Goal: Task Accomplishment & Management: Complete application form

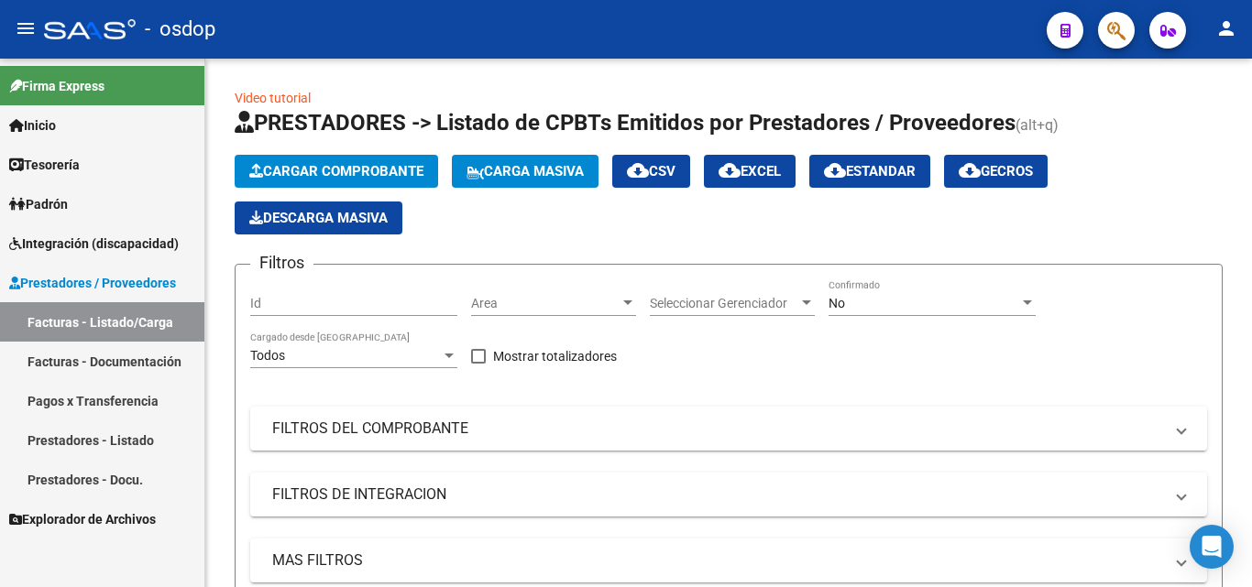
scroll to position [550, 0]
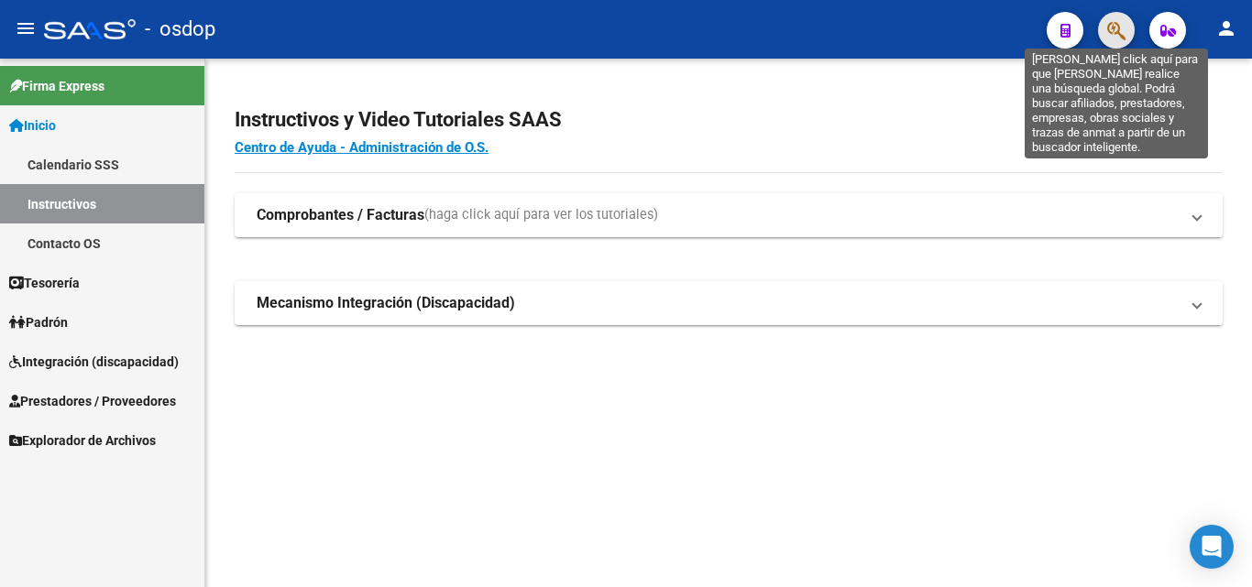
click at [1110, 34] on icon "button" at bounding box center [1116, 30] width 18 height 21
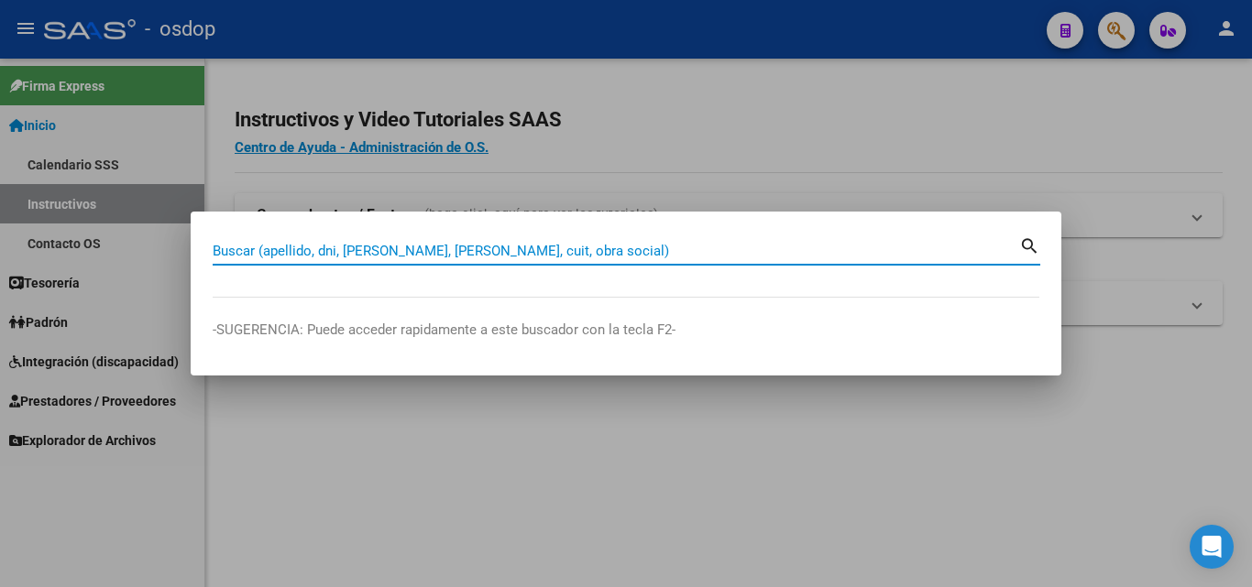
click at [251, 256] on input "Buscar (apellido, dni, cuil, nro traspaso, cuit, obra social)" at bounding box center [616, 251] width 806 height 16
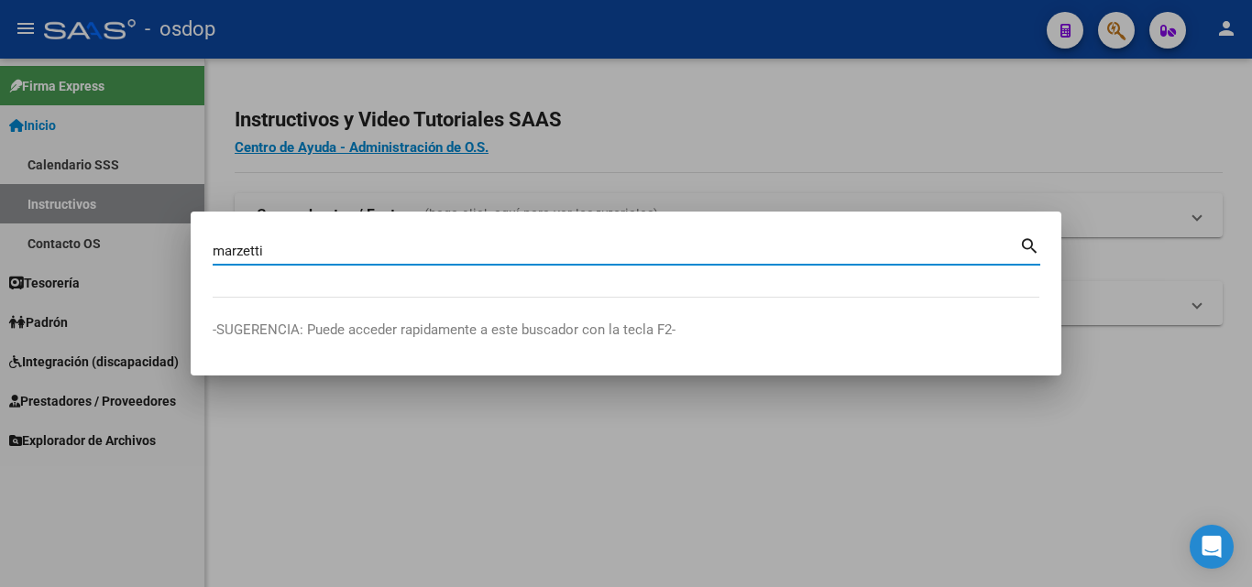
type input "marzetti"
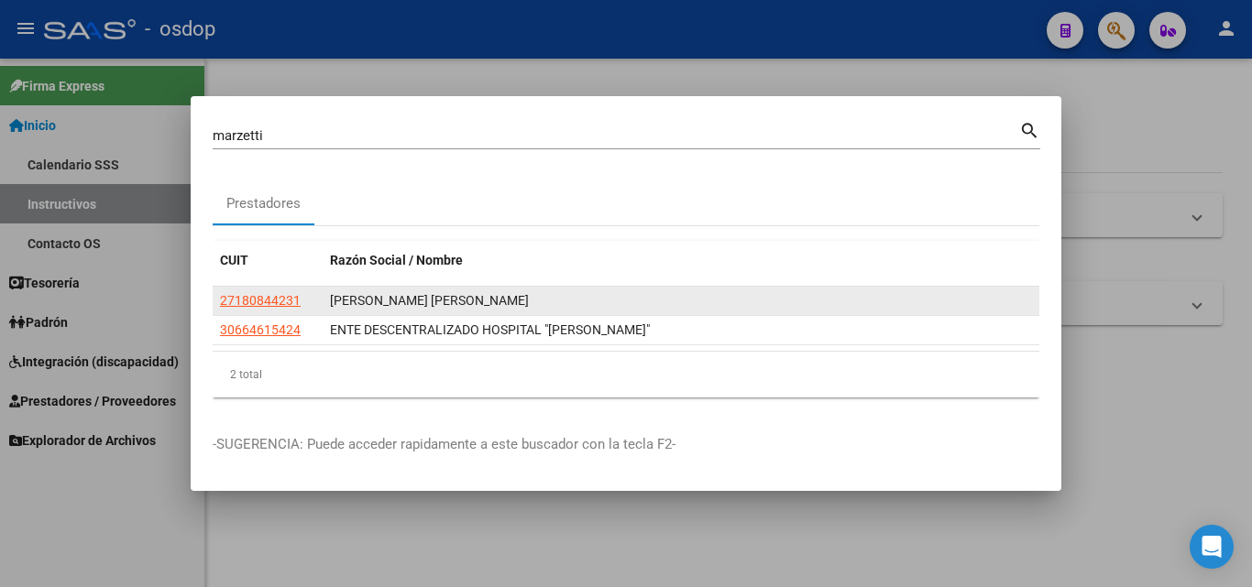
click at [389, 297] on div "[PERSON_NAME]" at bounding box center [681, 301] width 702 height 21
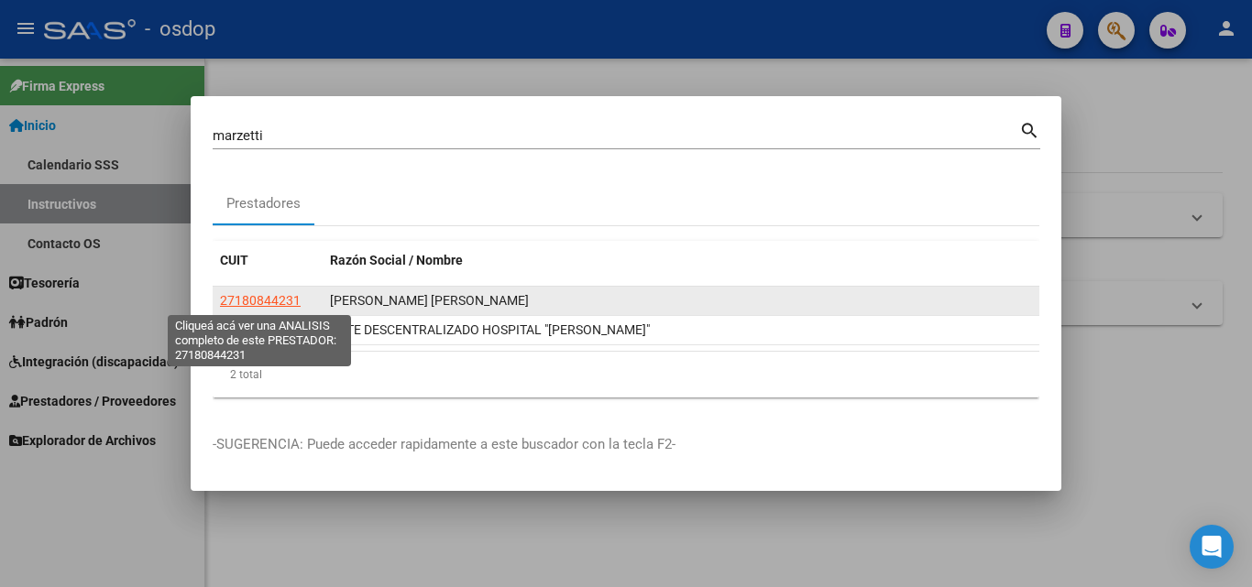
click at [282, 298] on span "27180844231" at bounding box center [260, 300] width 81 height 15
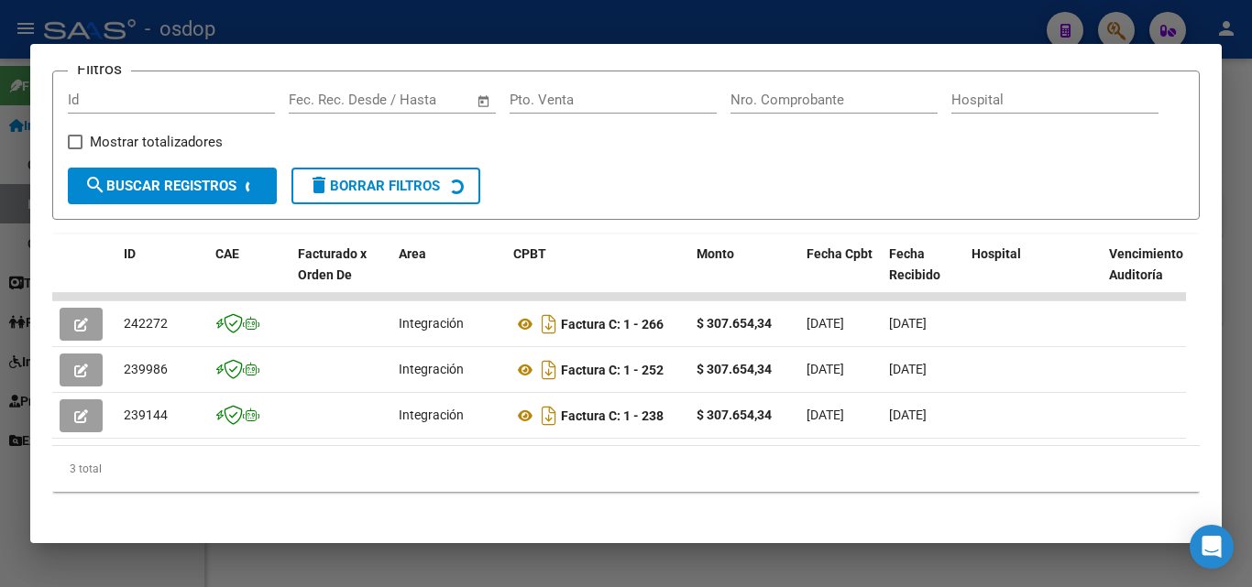
scroll to position [295, 0]
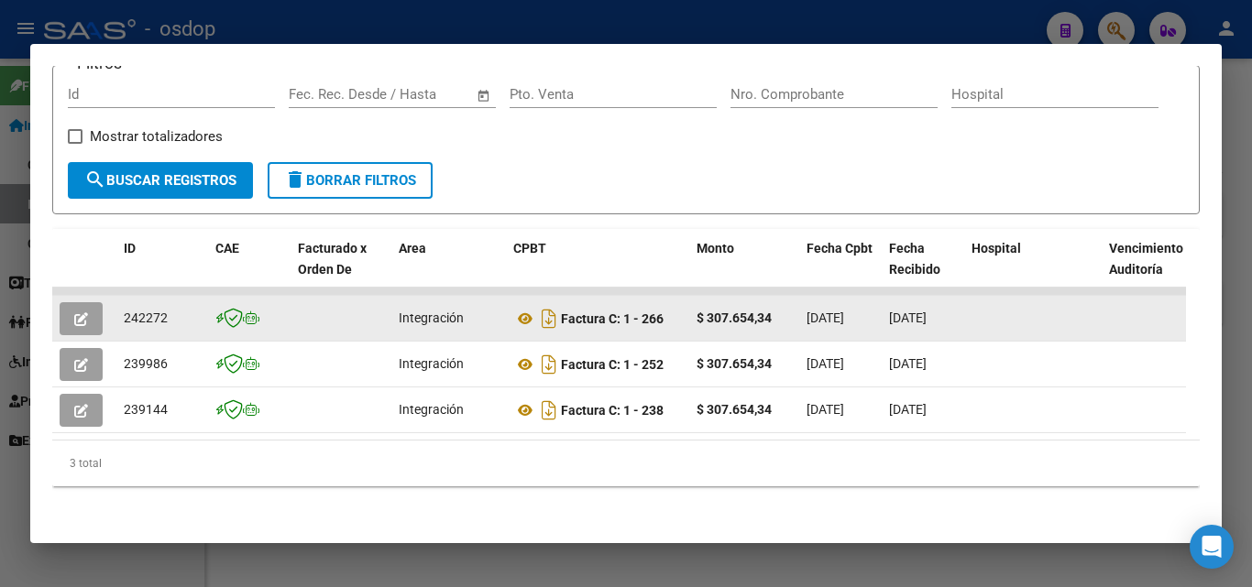
click at [94, 302] on button "button" at bounding box center [81, 318] width 43 height 33
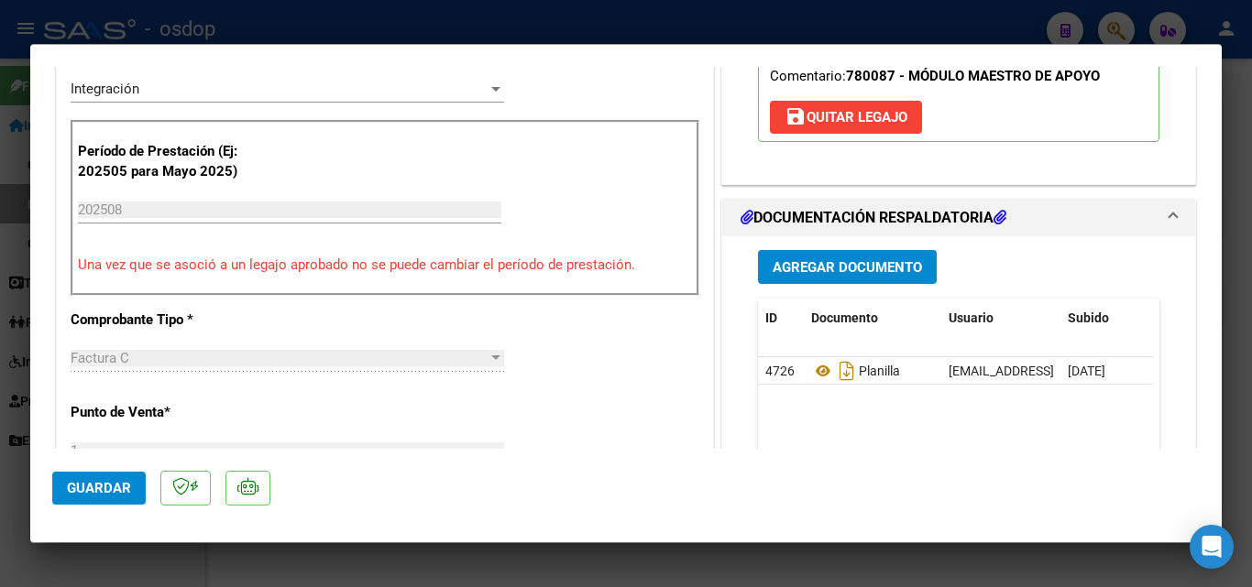
scroll to position [458, 0]
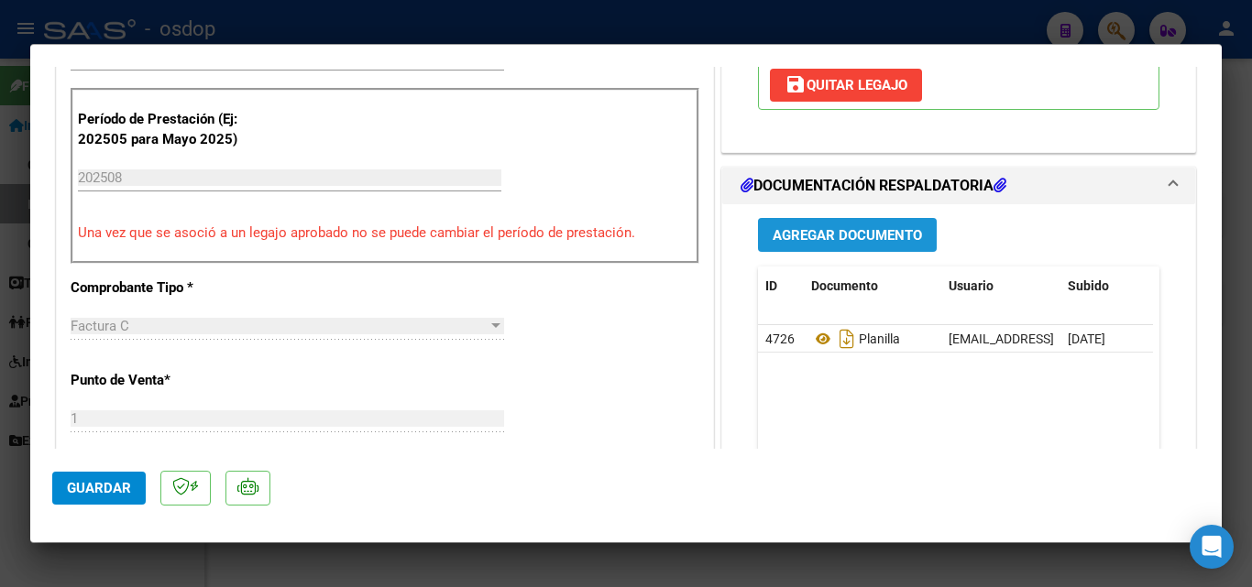
click at [860, 227] on span "Agregar Documento" at bounding box center [847, 235] width 149 height 16
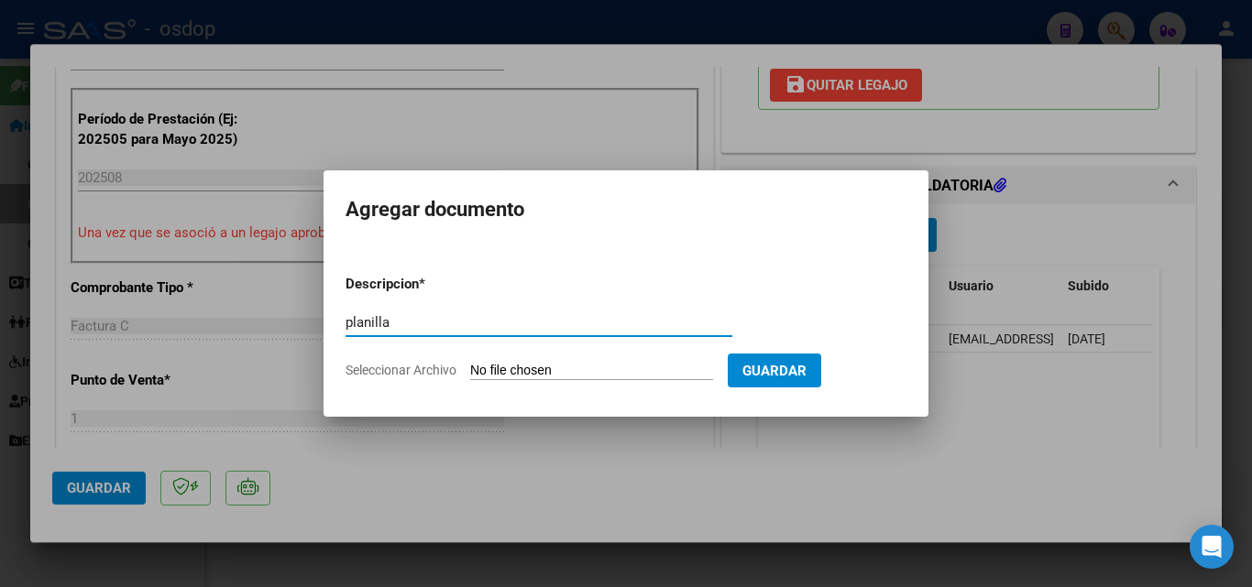
type input "planilla"
click at [539, 364] on input "Seleccionar Archivo" at bounding box center [591, 371] width 243 height 17
type input "C:\fakepath\CamScanner 11-09-2025 09.58.pdf"
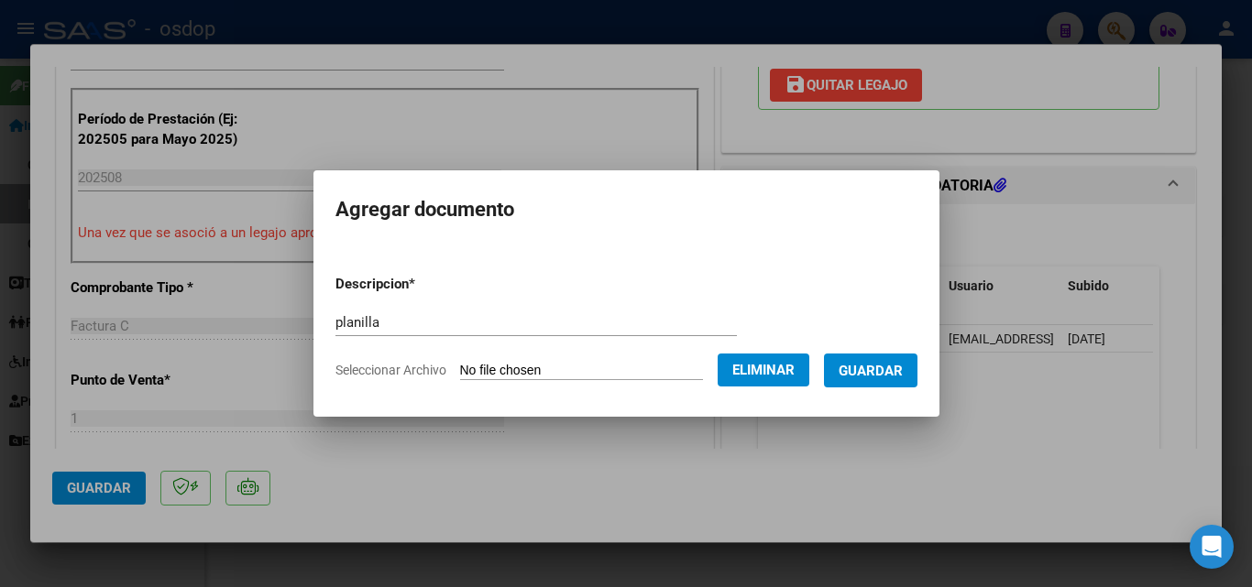
click at [864, 368] on span "Guardar" at bounding box center [871, 371] width 64 height 16
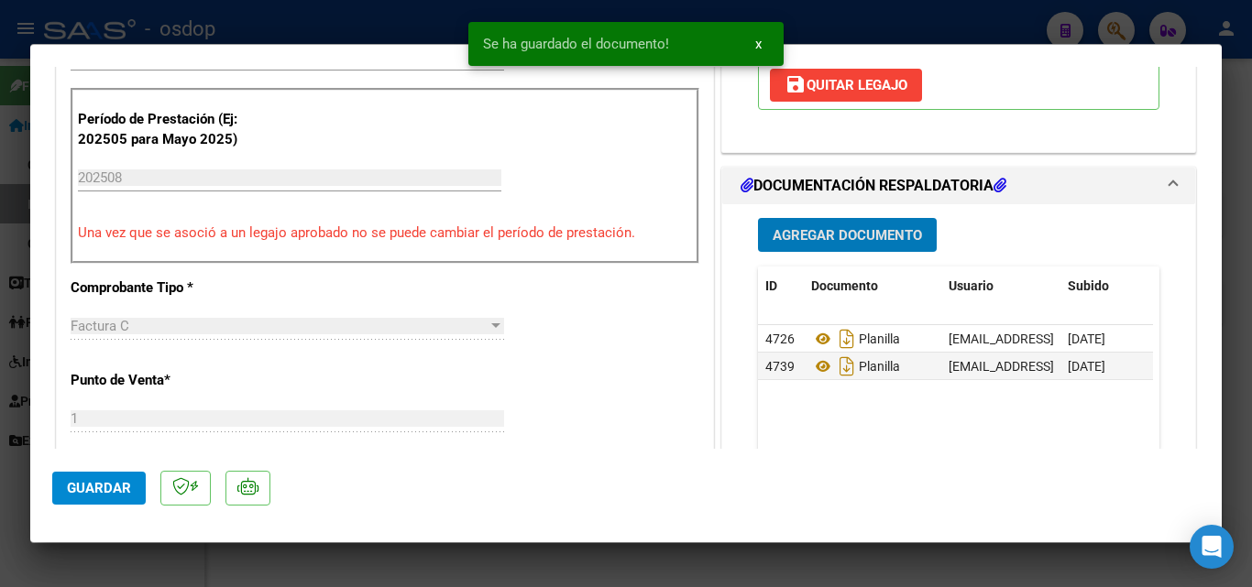
click at [929, 553] on div at bounding box center [626, 293] width 1252 height 587
type input "$ 0,00"
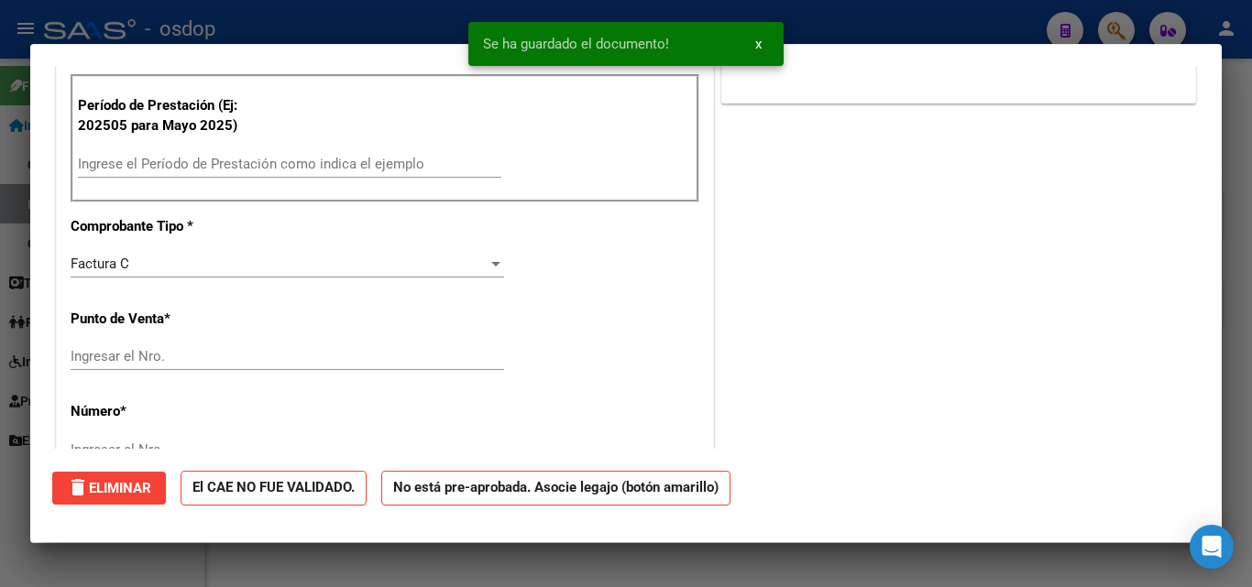
scroll to position [0, 0]
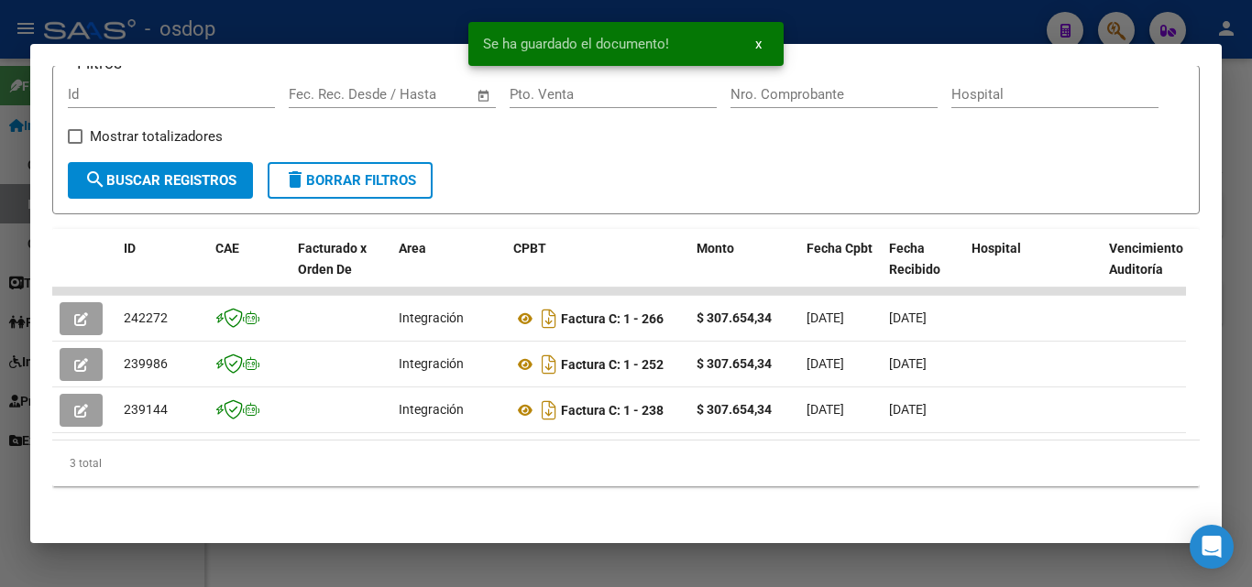
click at [916, 562] on div at bounding box center [626, 293] width 1252 height 587
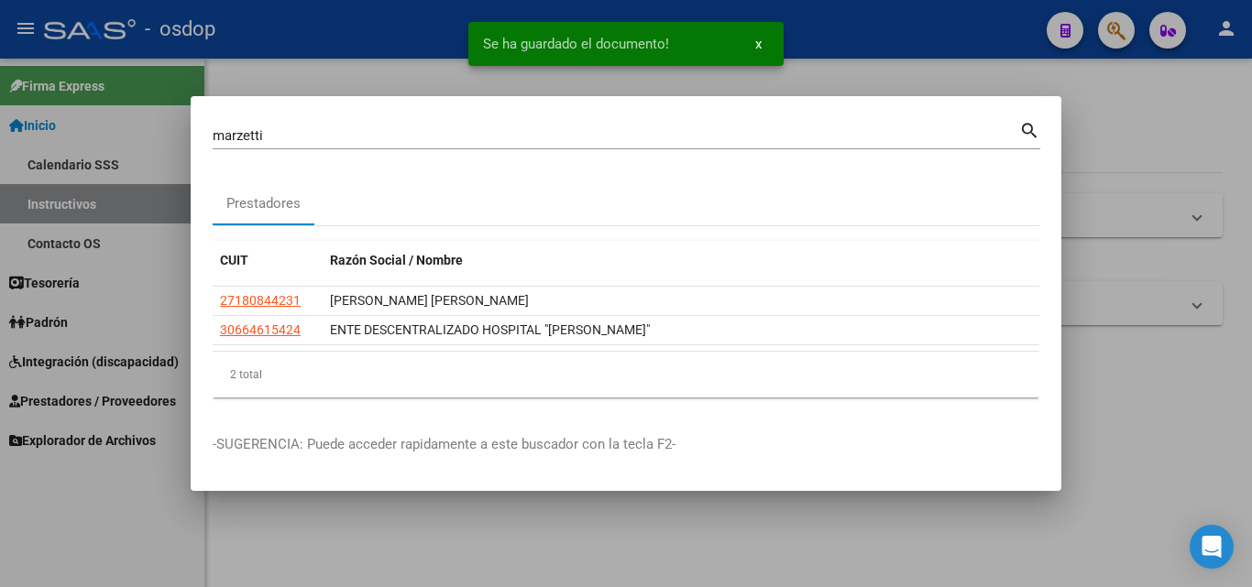
click at [915, 552] on div at bounding box center [626, 293] width 1252 height 587
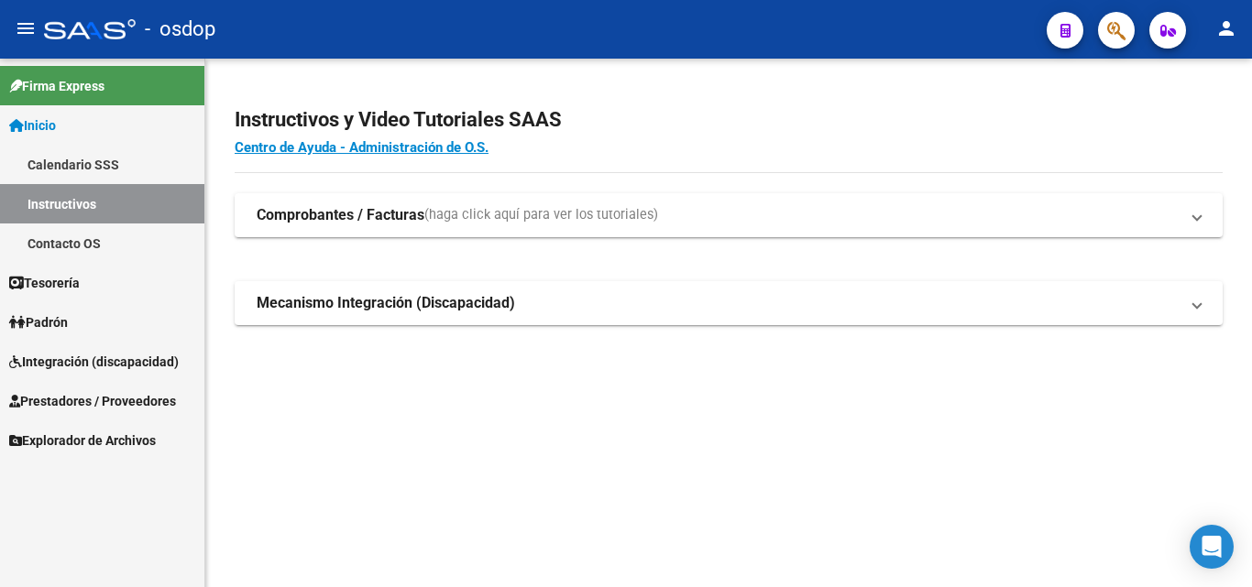
click at [1110, 33] on icon "button" at bounding box center [1116, 30] width 18 height 21
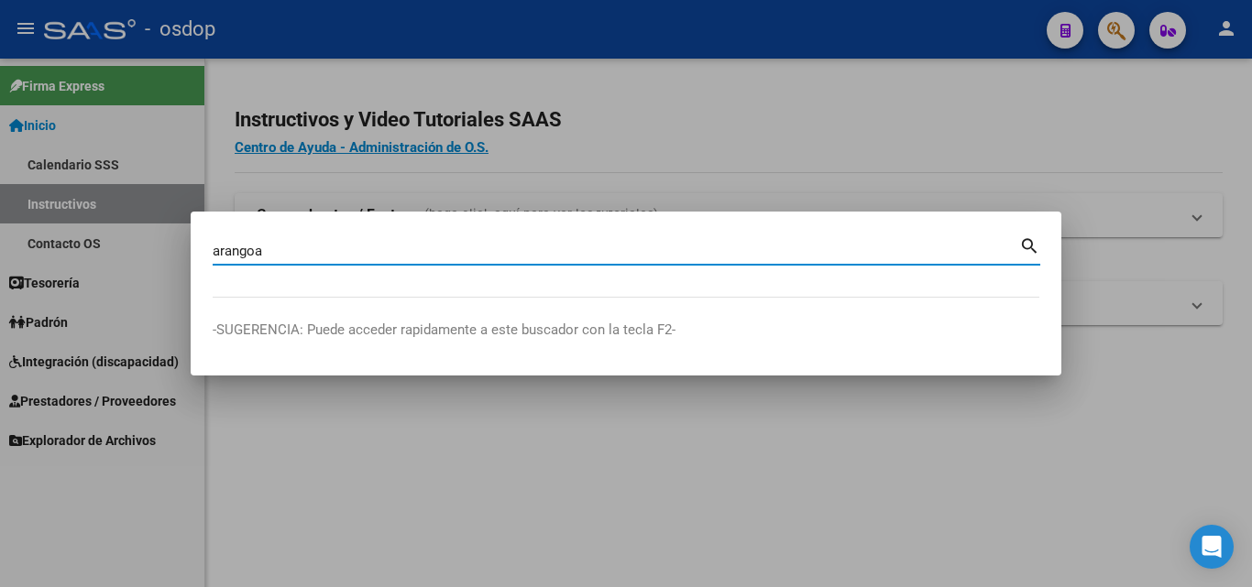
type input "arangoa"
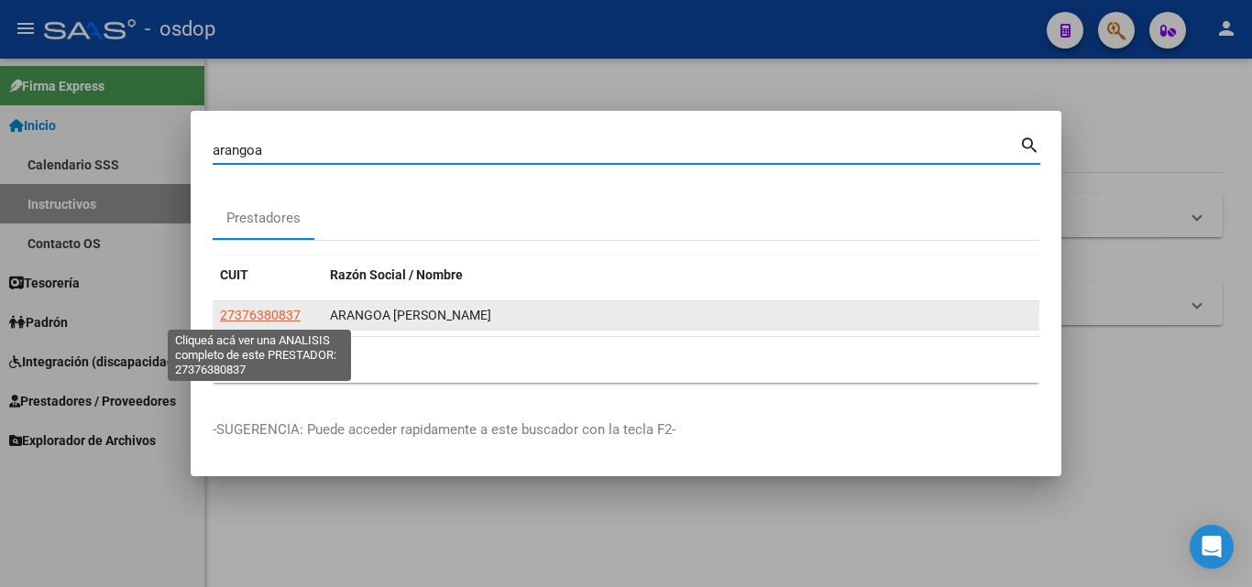
click at [269, 312] on span "27376380837" at bounding box center [260, 315] width 81 height 15
type textarea "27376380837"
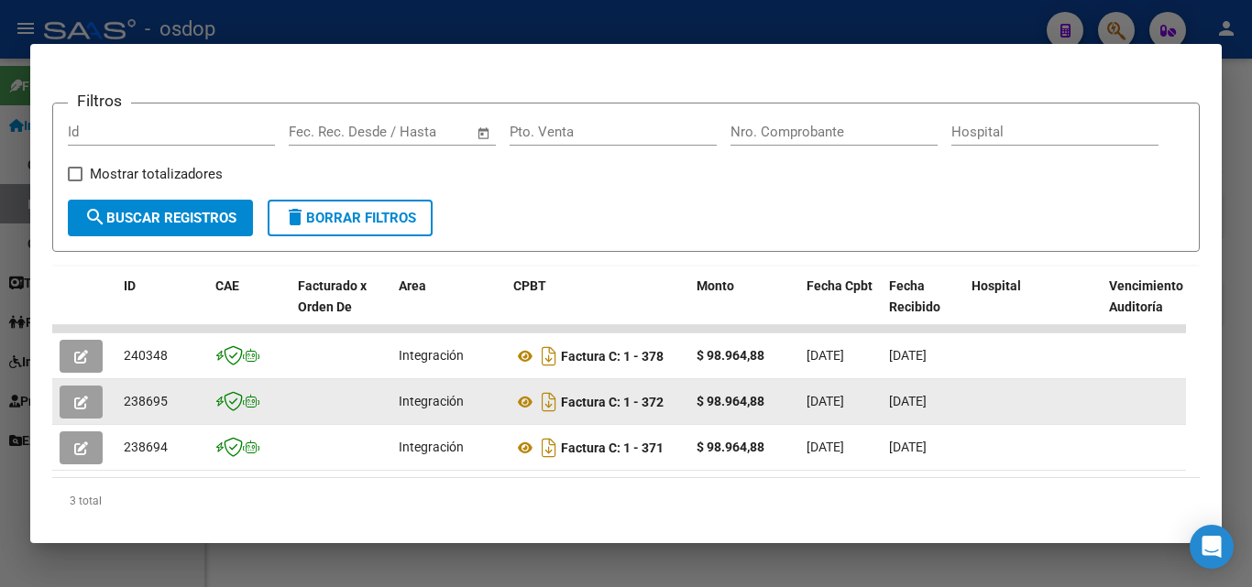
scroll to position [203, 0]
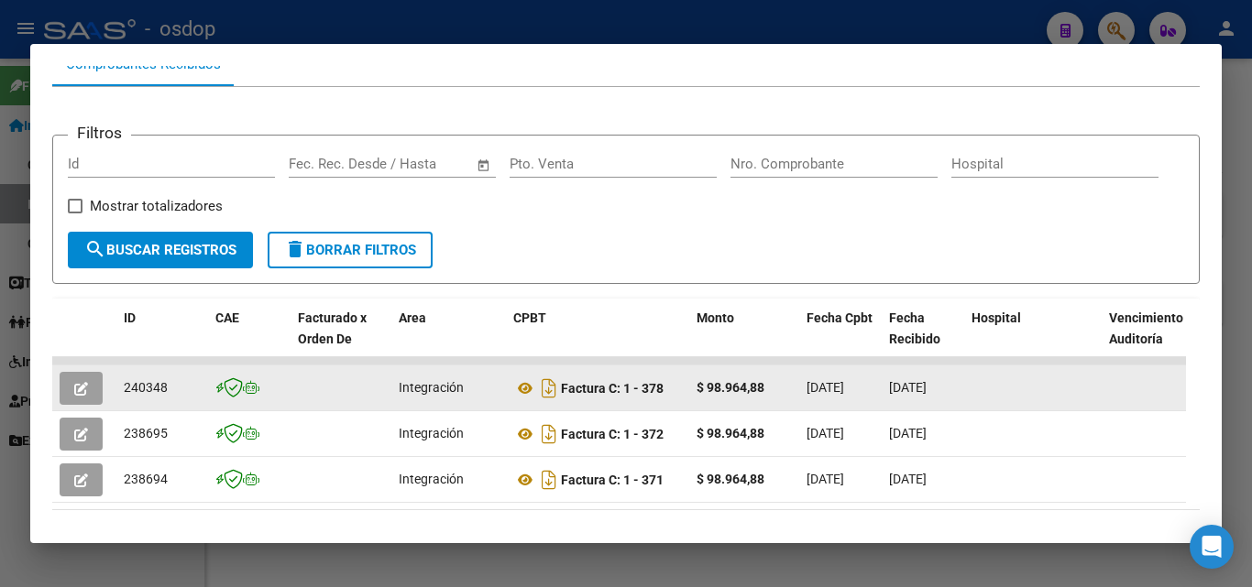
click at [73, 390] on button "button" at bounding box center [81, 388] width 43 height 33
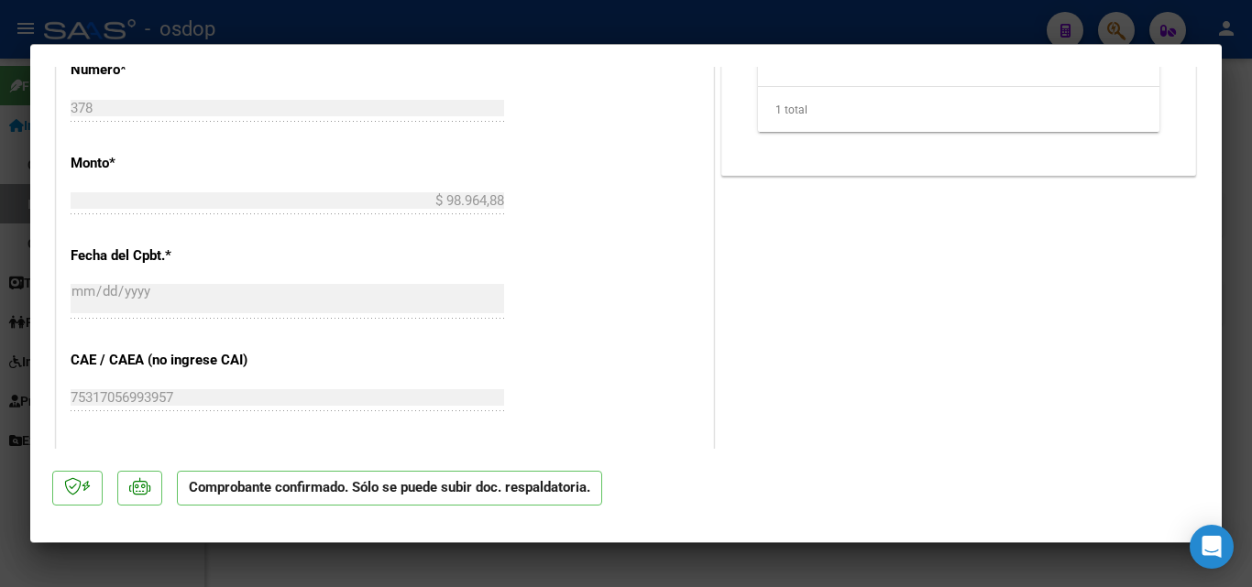
scroll to position [1008, 0]
click at [749, 565] on div at bounding box center [626, 293] width 1252 height 587
type input "$ 0,00"
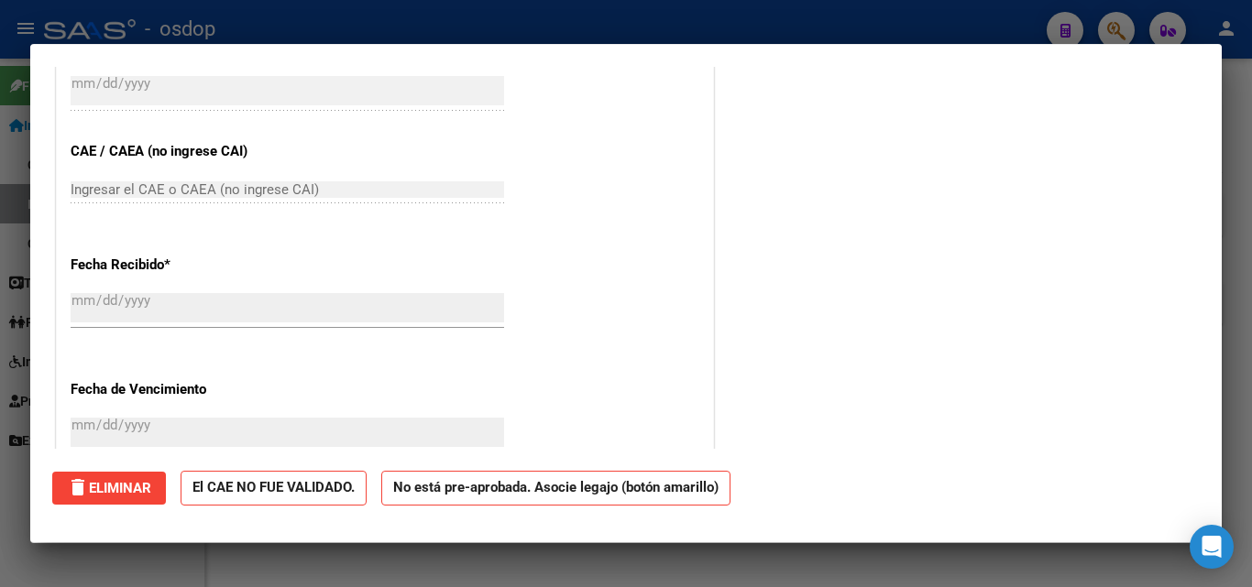
scroll to position [0, 0]
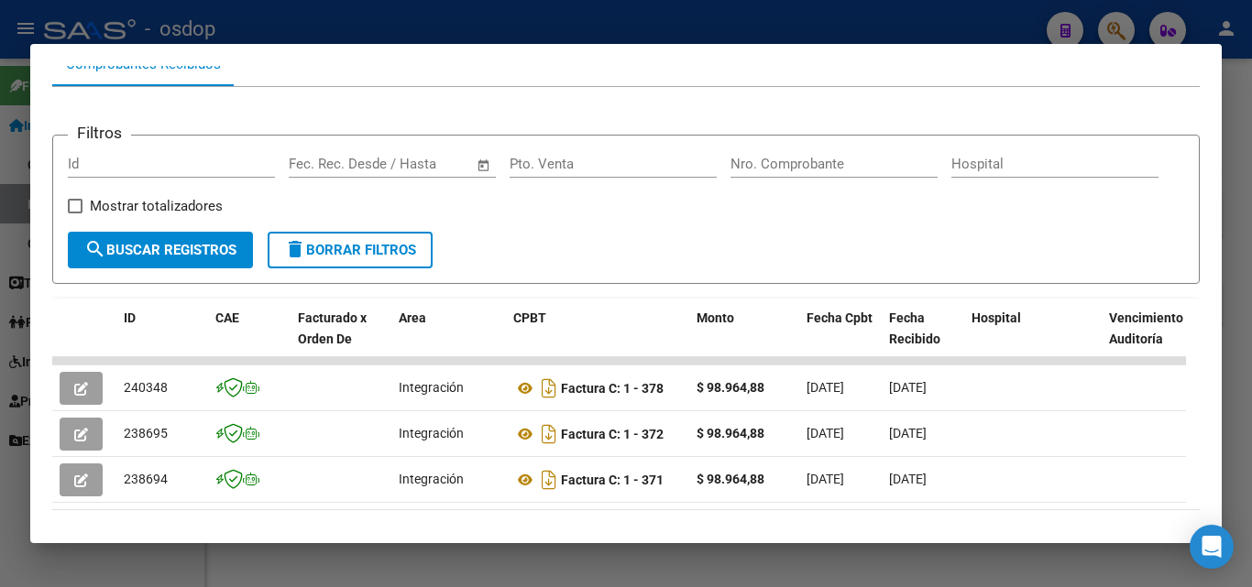
click at [748, 565] on div at bounding box center [626, 293] width 1252 height 587
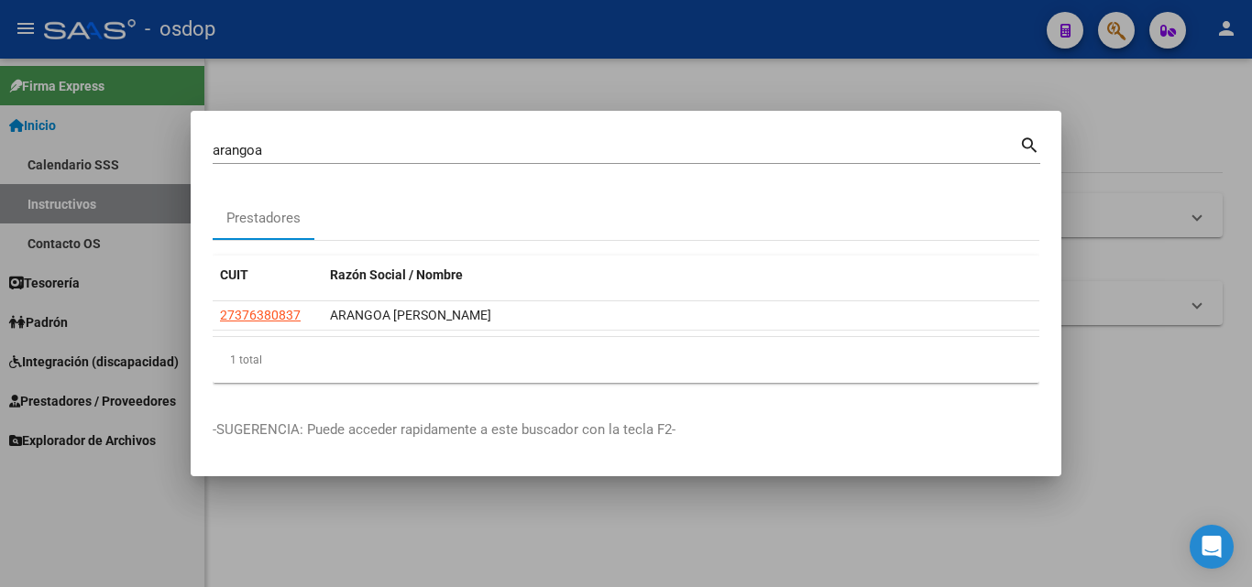
click at [637, 564] on div at bounding box center [626, 293] width 1252 height 587
